Goal: Navigation & Orientation: Understand site structure

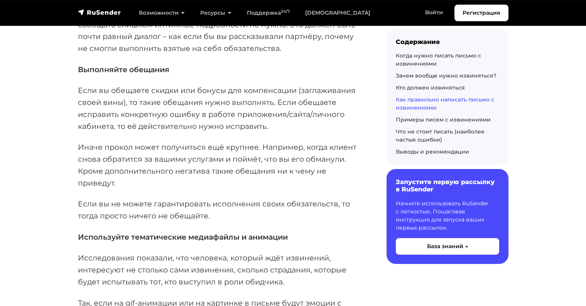
scroll to position [3227, 0]
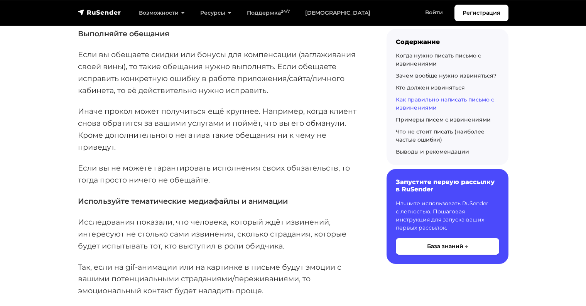
scroll to position [3289, 0]
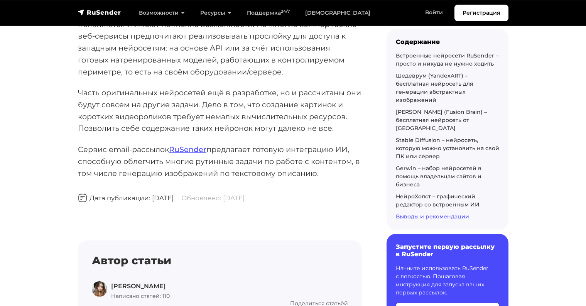
scroll to position [6863, 0]
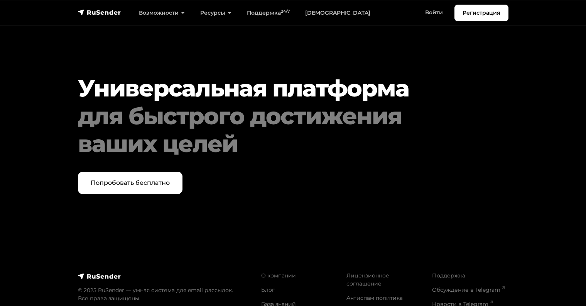
scroll to position [747, 0]
